Goal: Check status: Check status

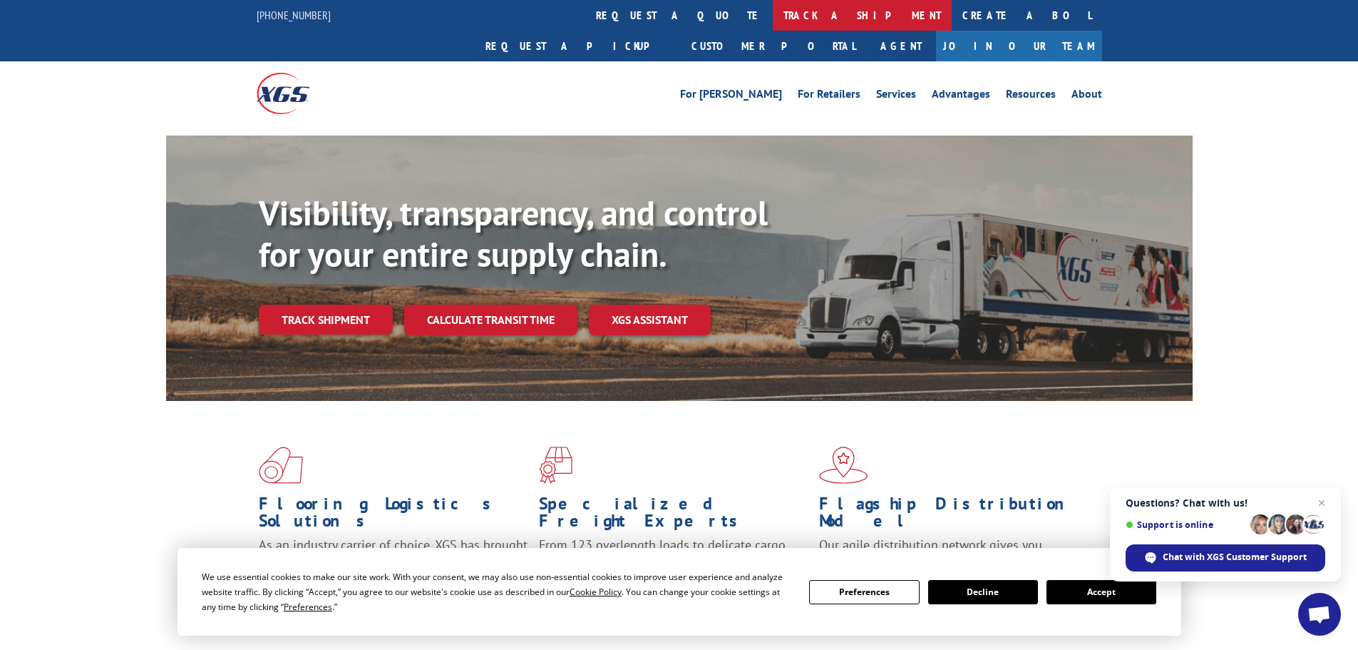
click at [773, 23] on link "track a shipment" at bounding box center [862, 15] width 179 height 31
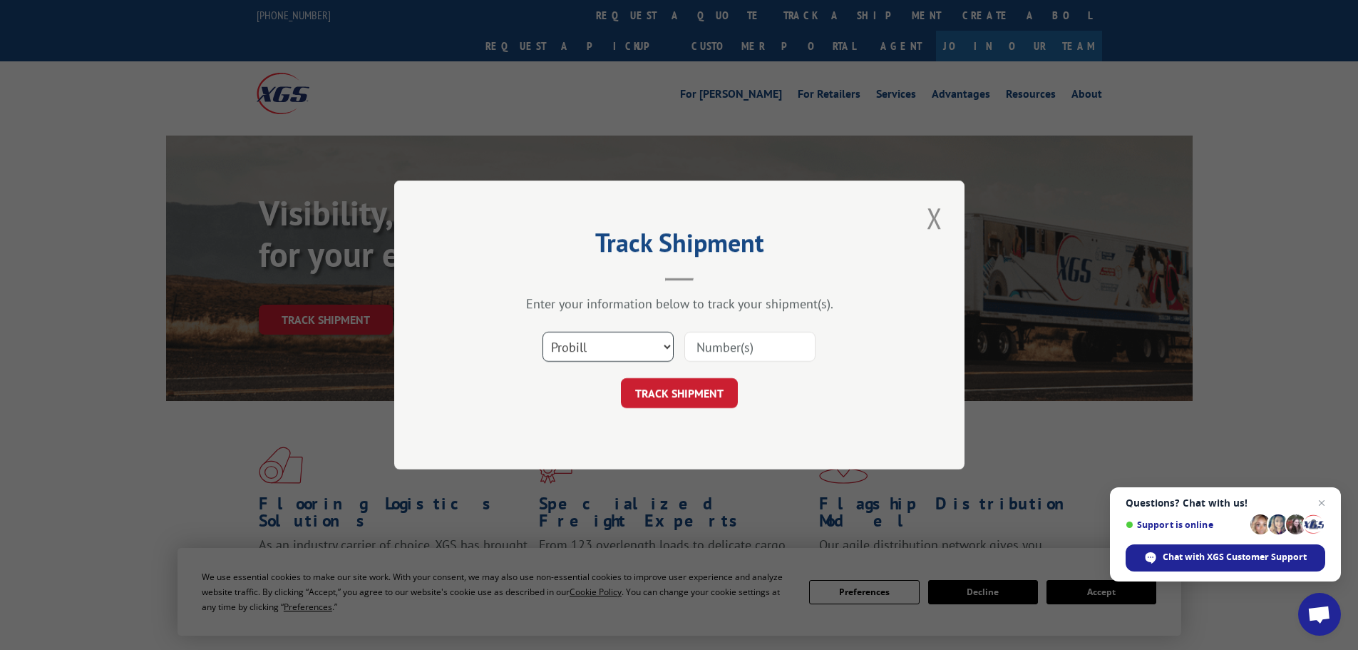
click at [640, 354] on select "Select category... Probill BOL PO" at bounding box center [608, 347] width 131 height 30
select select "bol"
click at [543, 332] on select "Select category... Probill BOL PO" at bounding box center [608, 347] width 131 height 30
click at [737, 354] on input at bounding box center [750, 347] width 131 height 30
paste input "15340796"
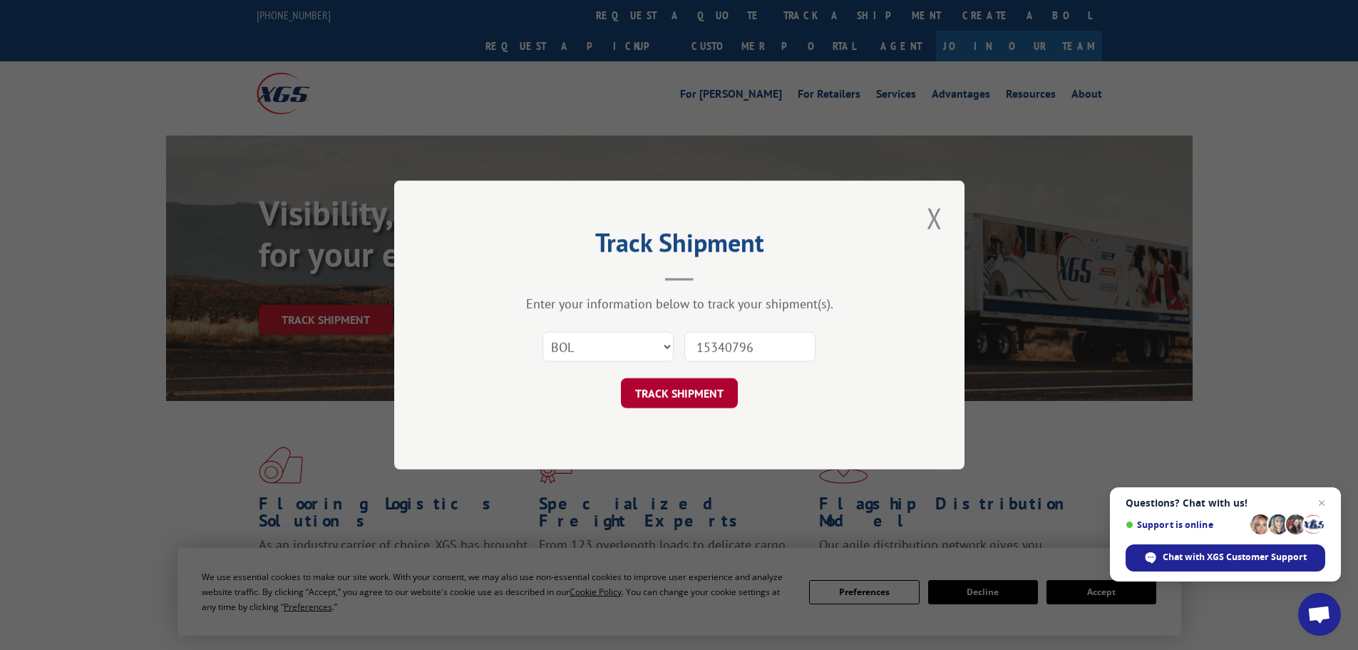
type input "15340796"
click at [694, 391] on button "TRACK SHIPMENT" at bounding box center [679, 393] width 117 height 30
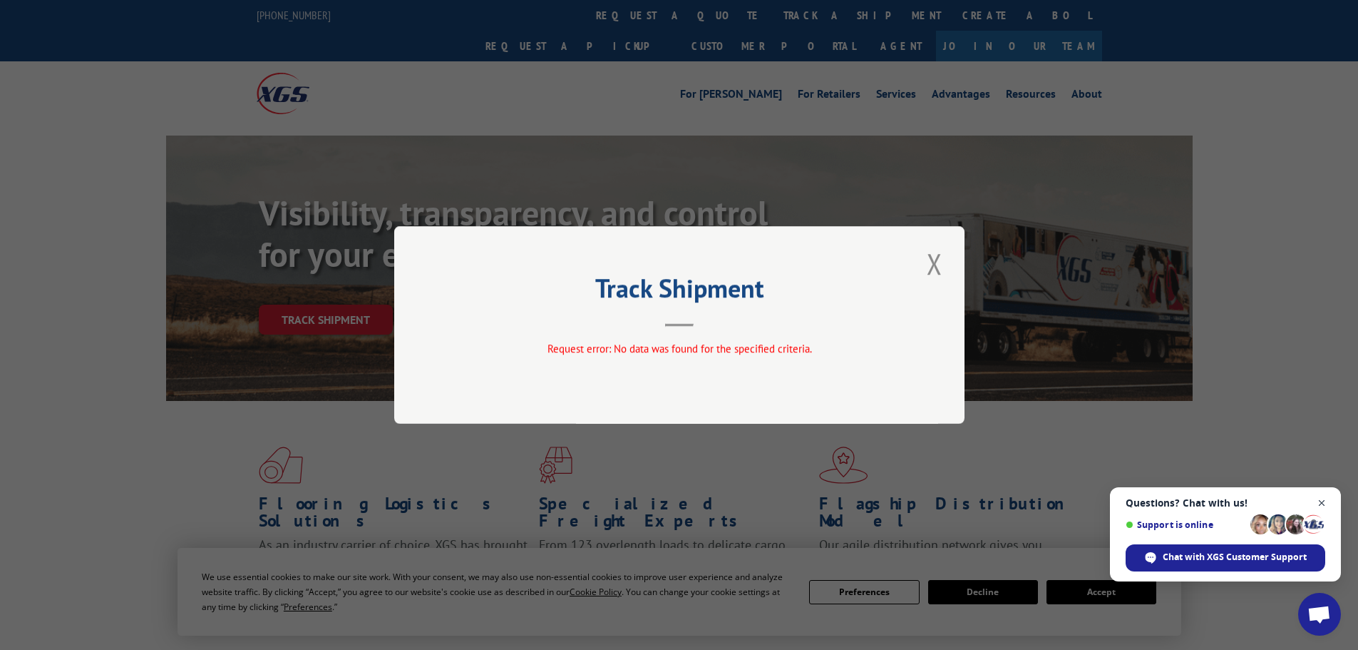
click at [1323, 501] on span "Open chat" at bounding box center [1322, 503] width 18 height 18
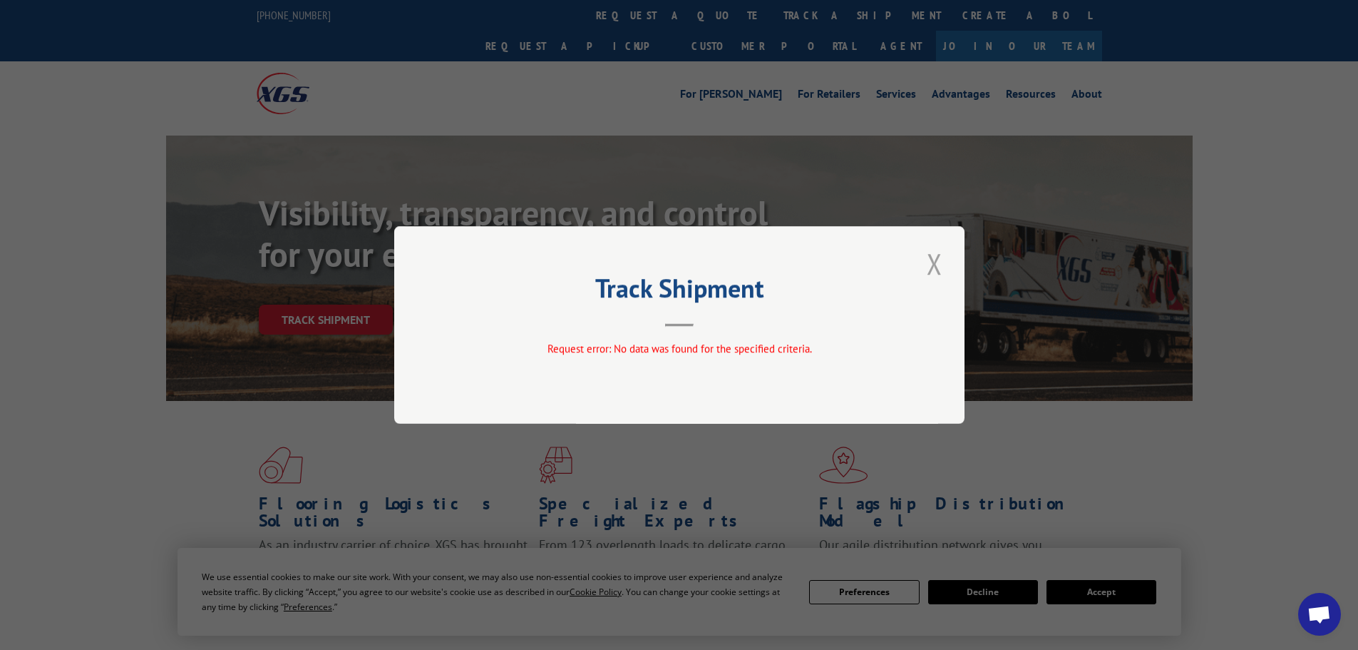
click at [937, 260] on button "Close modal" at bounding box center [935, 263] width 24 height 39
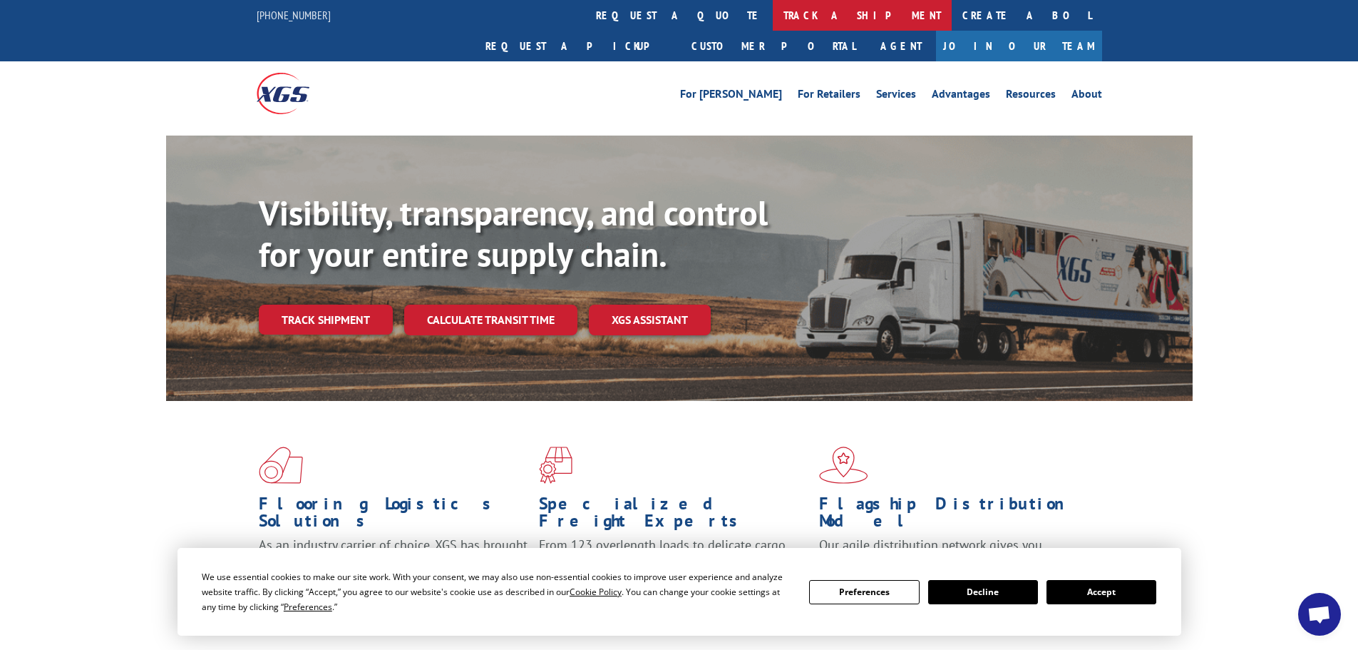
click at [773, 15] on link "track a shipment" at bounding box center [862, 15] width 179 height 31
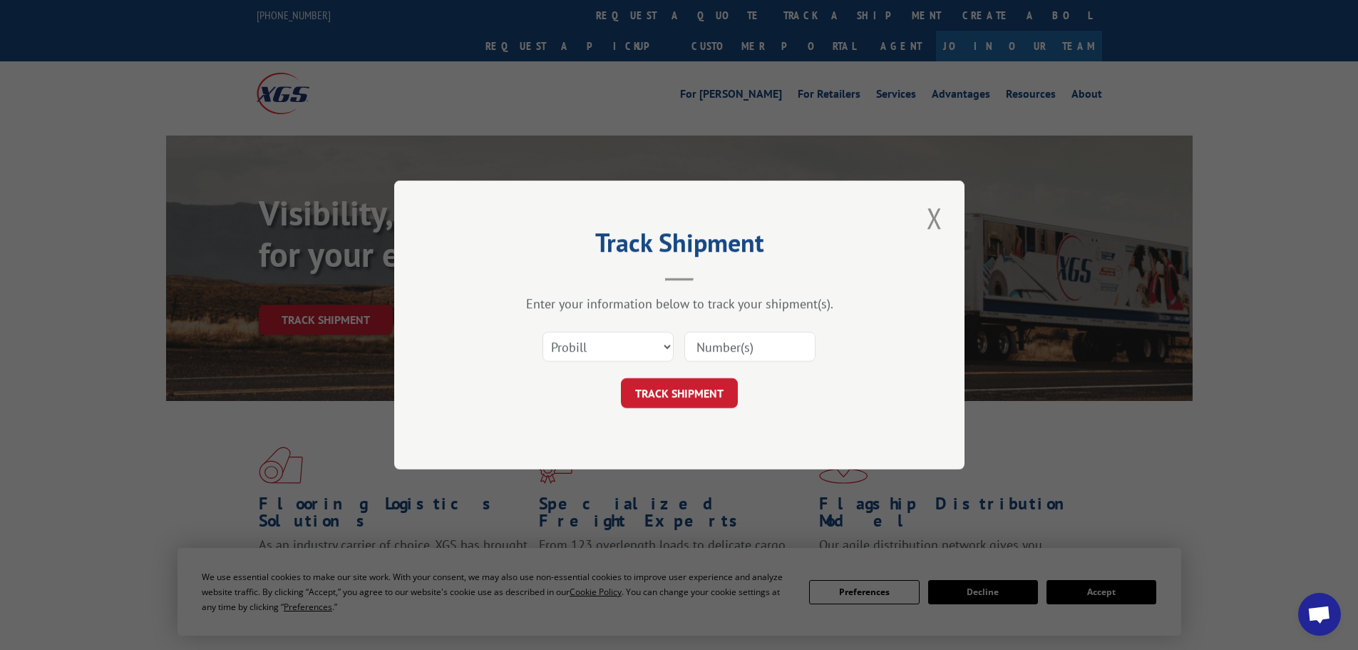
click at [710, 347] on input at bounding box center [750, 347] width 131 height 30
paste input "15340796"
type input "15340796"
click at [718, 396] on button "TRACK SHIPMENT" at bounding box center [679, 393] width 117 height 30
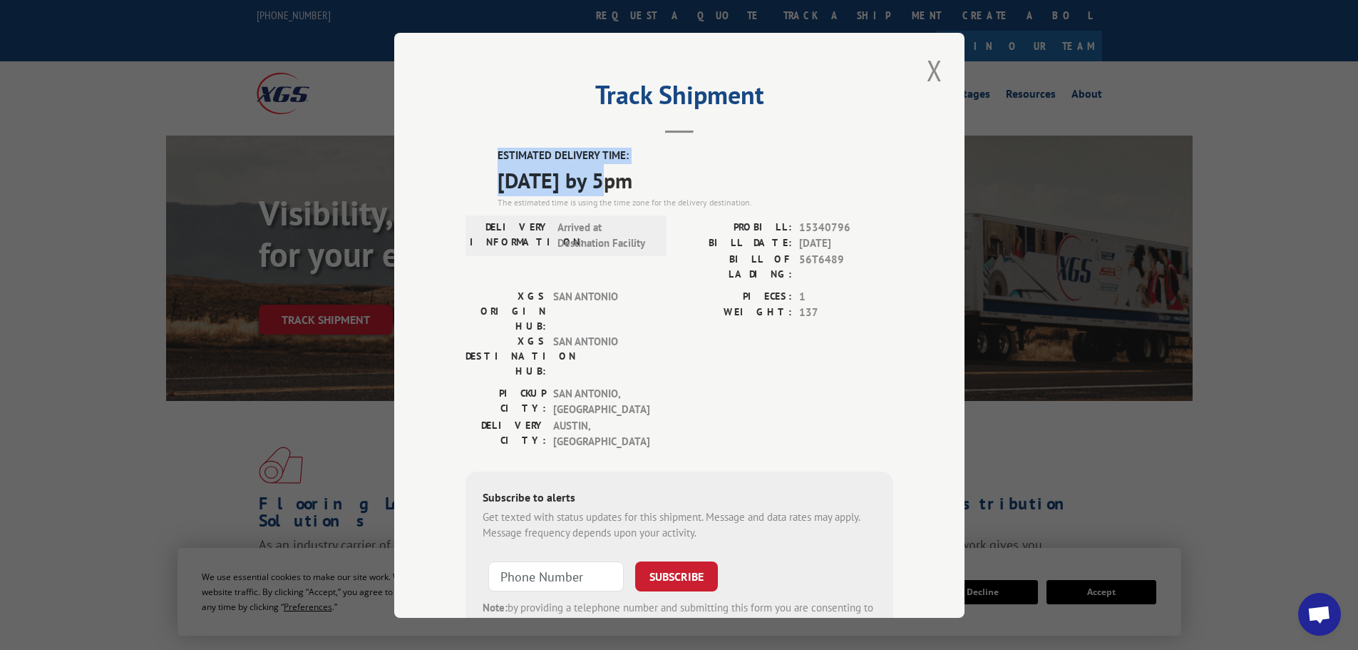
drag, startPoint x: 491, startPoint y: 156, endPoint x: 610, endPoint y: 175, distance: 121.3
click at [610, 175] on div "ESTIMATED DELIVERY TIME: [DATE] by 5pm The estimated time is using the time zon…" at bounding box center [680, 406] width 428 height 517
copy div "ESTIMATED DELIVERY TIME: [DATE]"
